Goal: Register for event/course

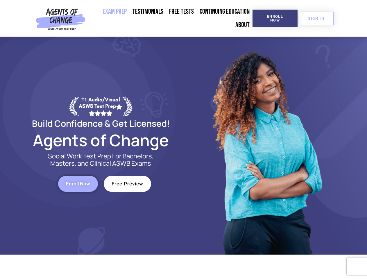
click at [184, 140] on div at bounding box center [267, 146] width 166 height 218
click at [275, 18] on span "Enroll Now" at bounding box center [275, 19] width 26 height 8
click at [316, 18] on span "SIGN IN" at bounding box center [316, 19] width 16 height 4
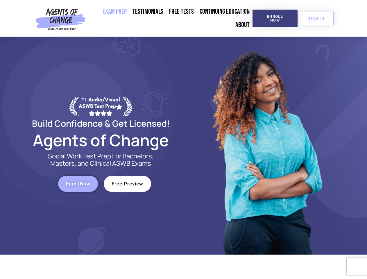
click at [78, 184] on span "Enroll Now" at bounding box center [78, 183] width 24 height 5
click at [127, 184] on span "Free Preview" at bounding box center [128, 183] width 32 height 5
